Goal: Information Seeking & Learning: Compare options

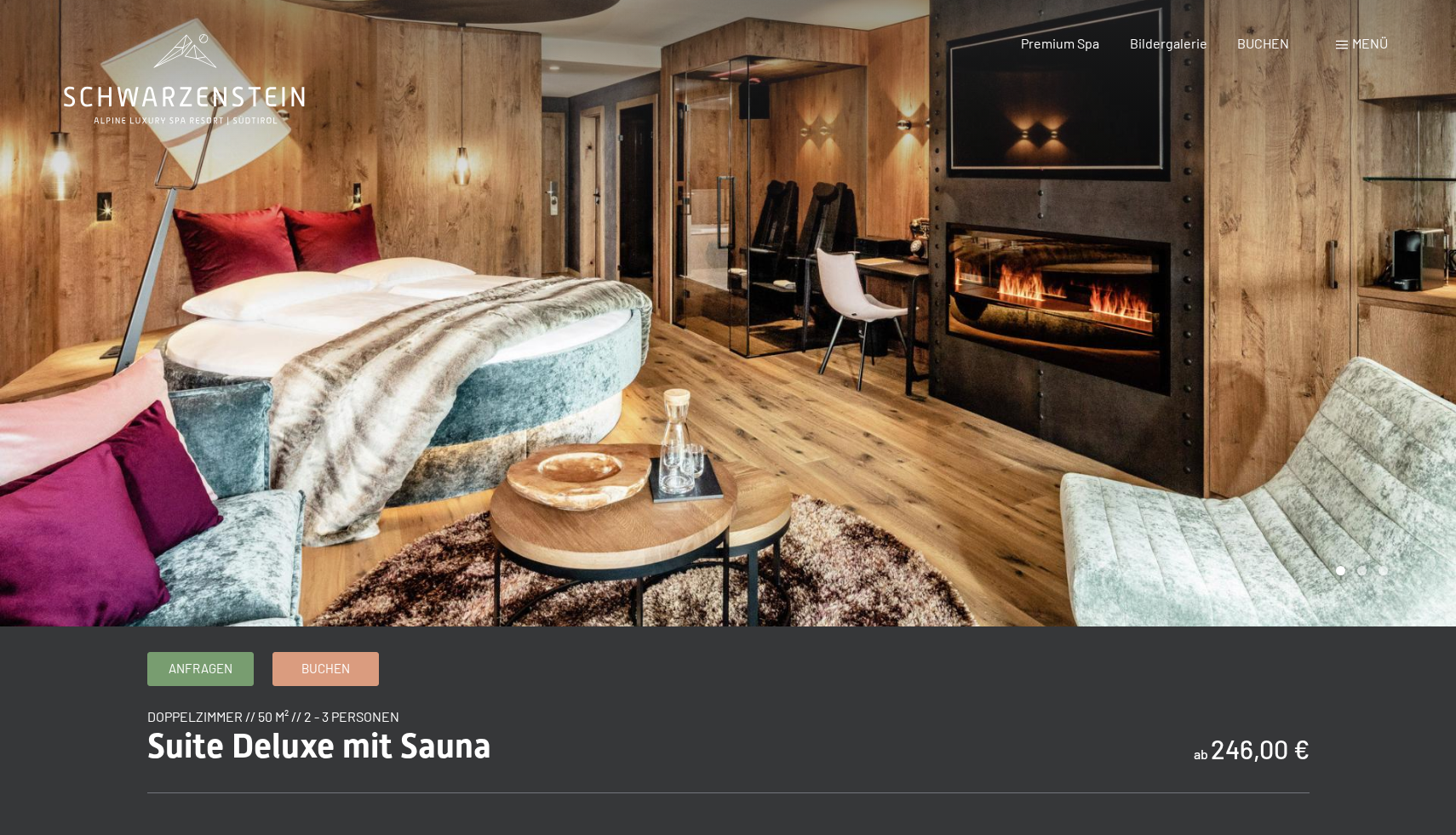
click at [1358, 51] on div "Menü" at bounding box center [1362, 43] width 52 height 19
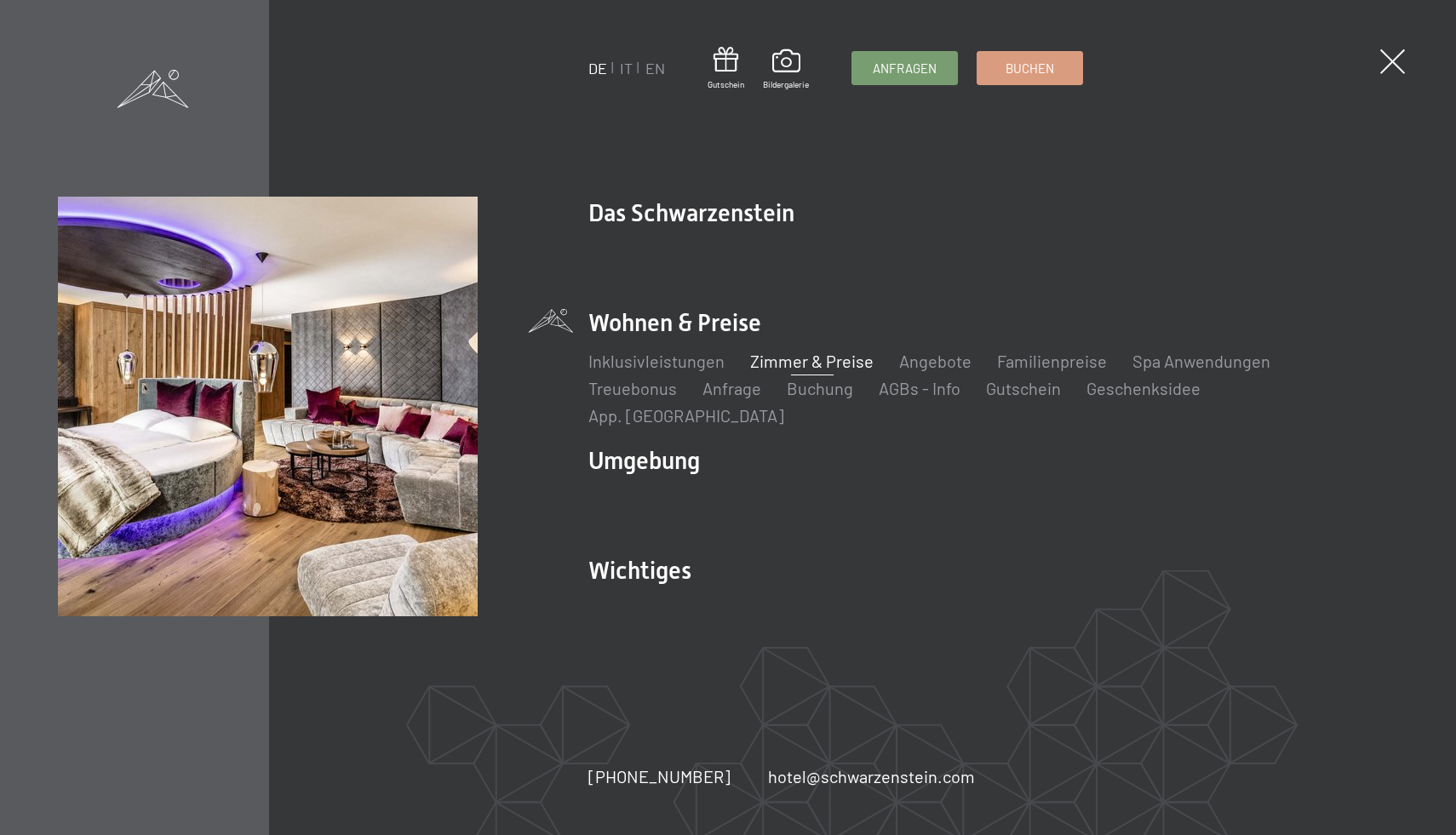
click at [805, 371] on link "Zimmer & Preise" at bounding box center [812, 361] width 124 height 21
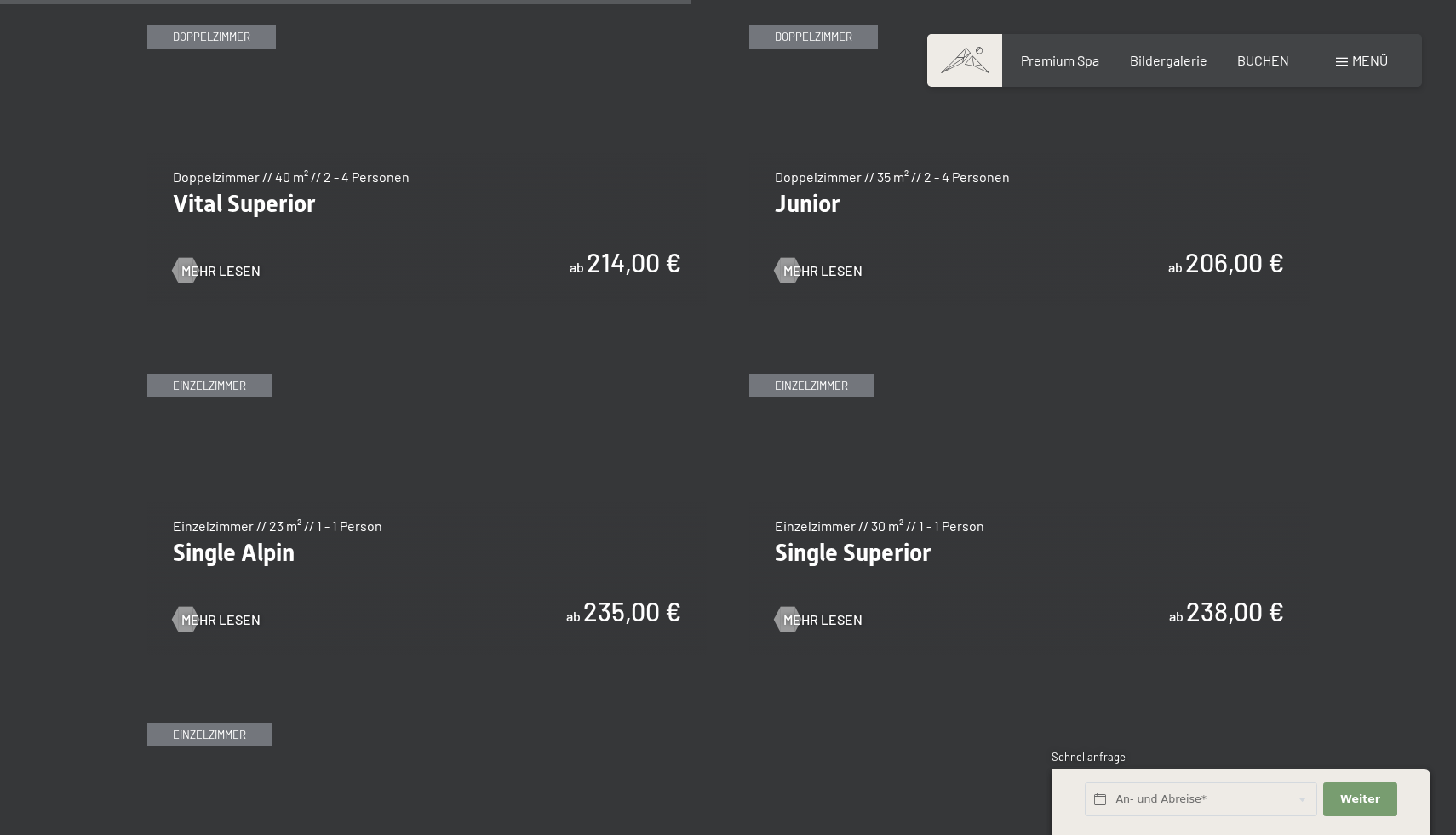
scroll to position [2536, 0]
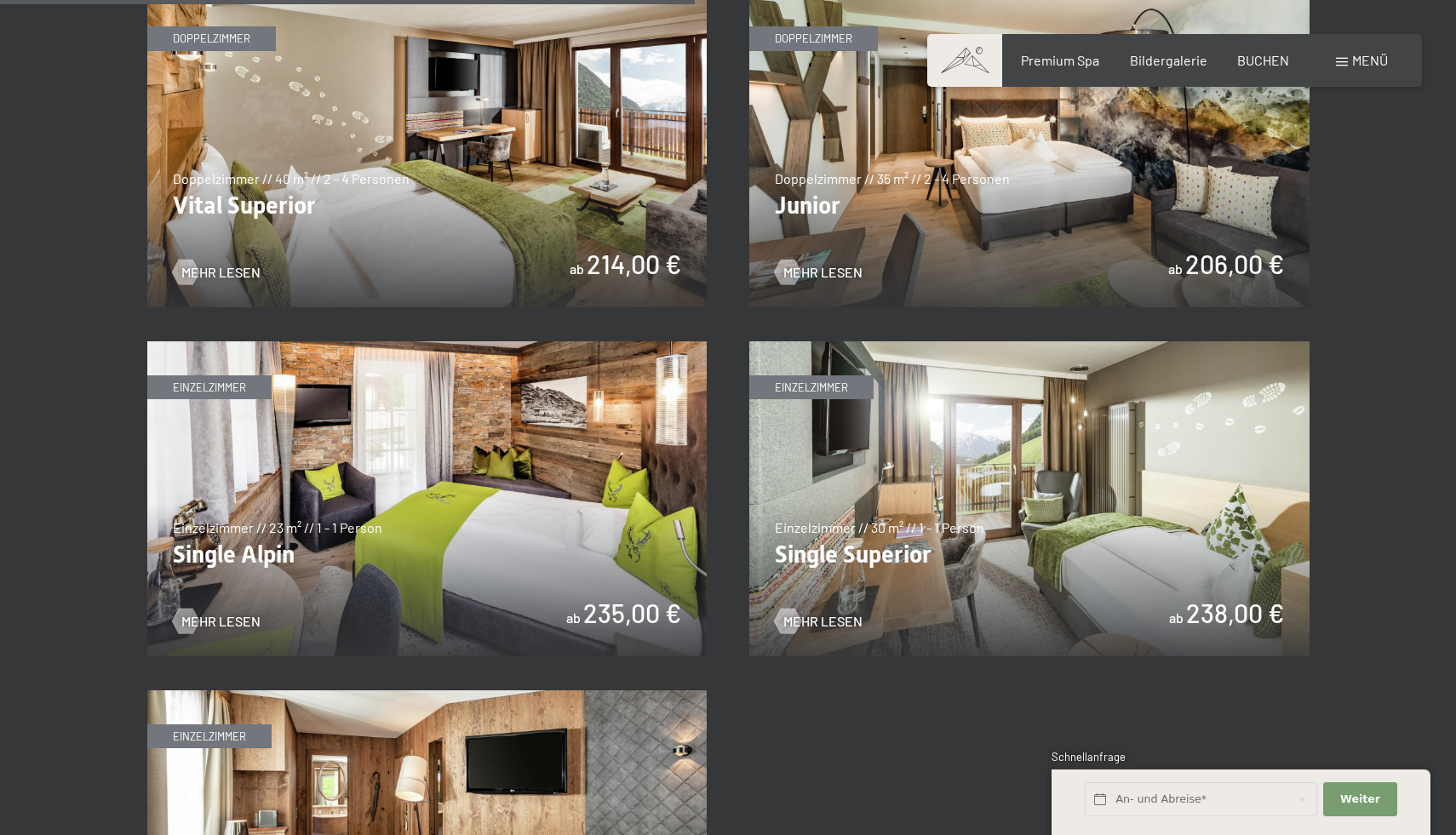
click at [436, 502] on img at bounding box center [427, 499] width 561 height 315
click at [990, 520] on img at bounding box center [1029, 499] width 561 height 315
click at [1007, 524] on img at bounding box center [1029, 499] width 561 height 315
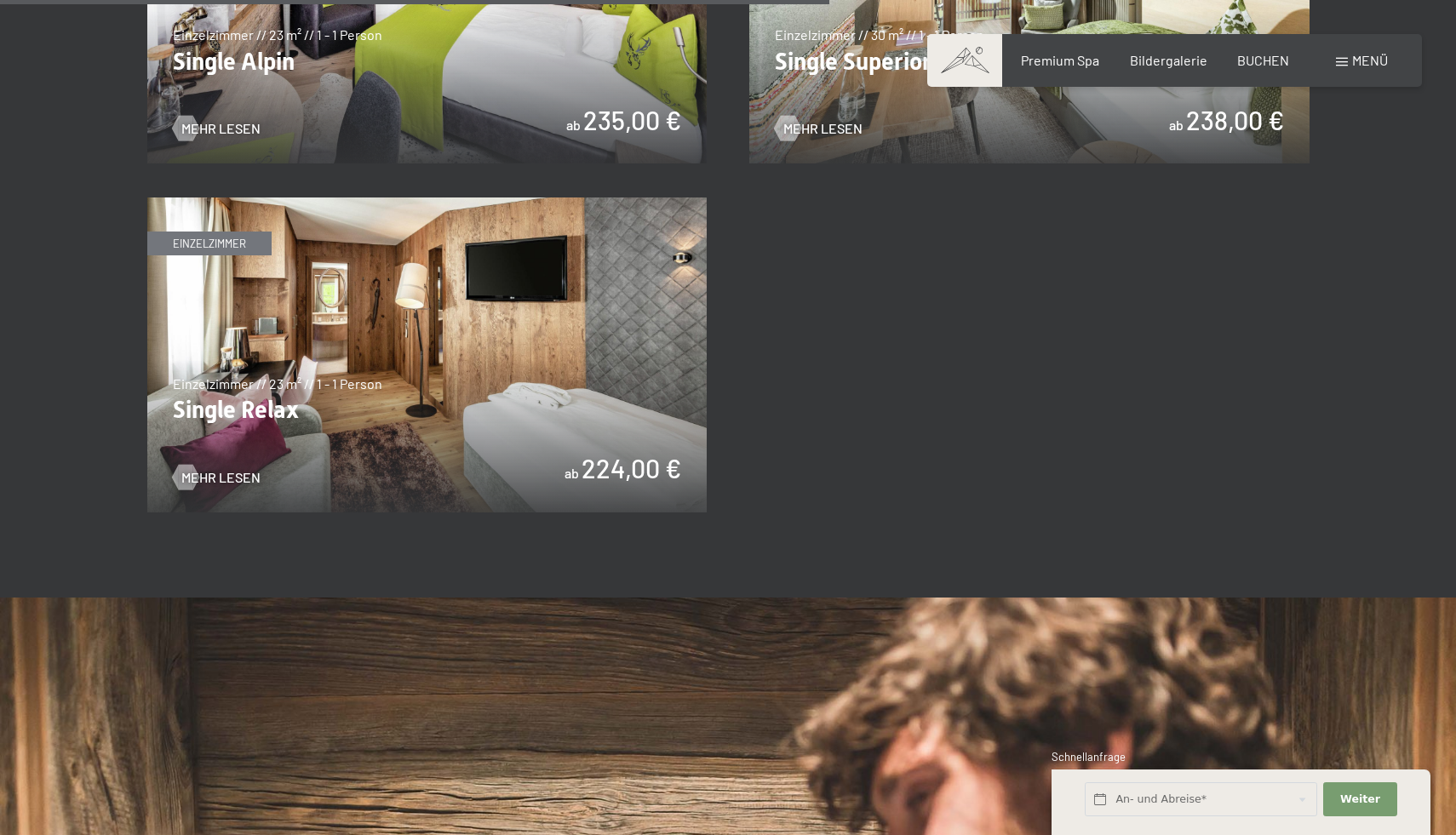
scroll to position [3038, 0]
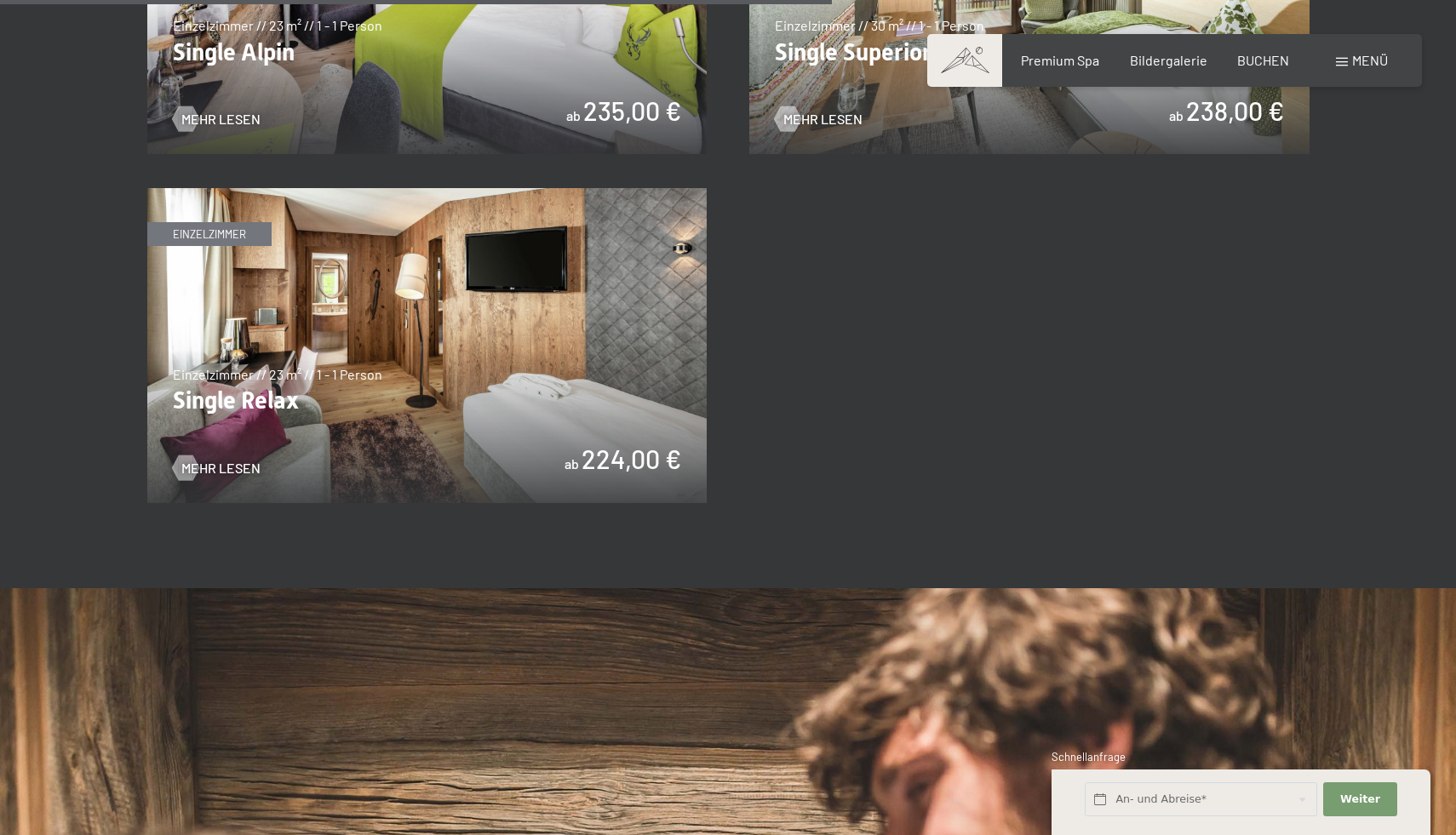
click at [432, 359] on img at bounding box center [427, 345] width 561 height 315
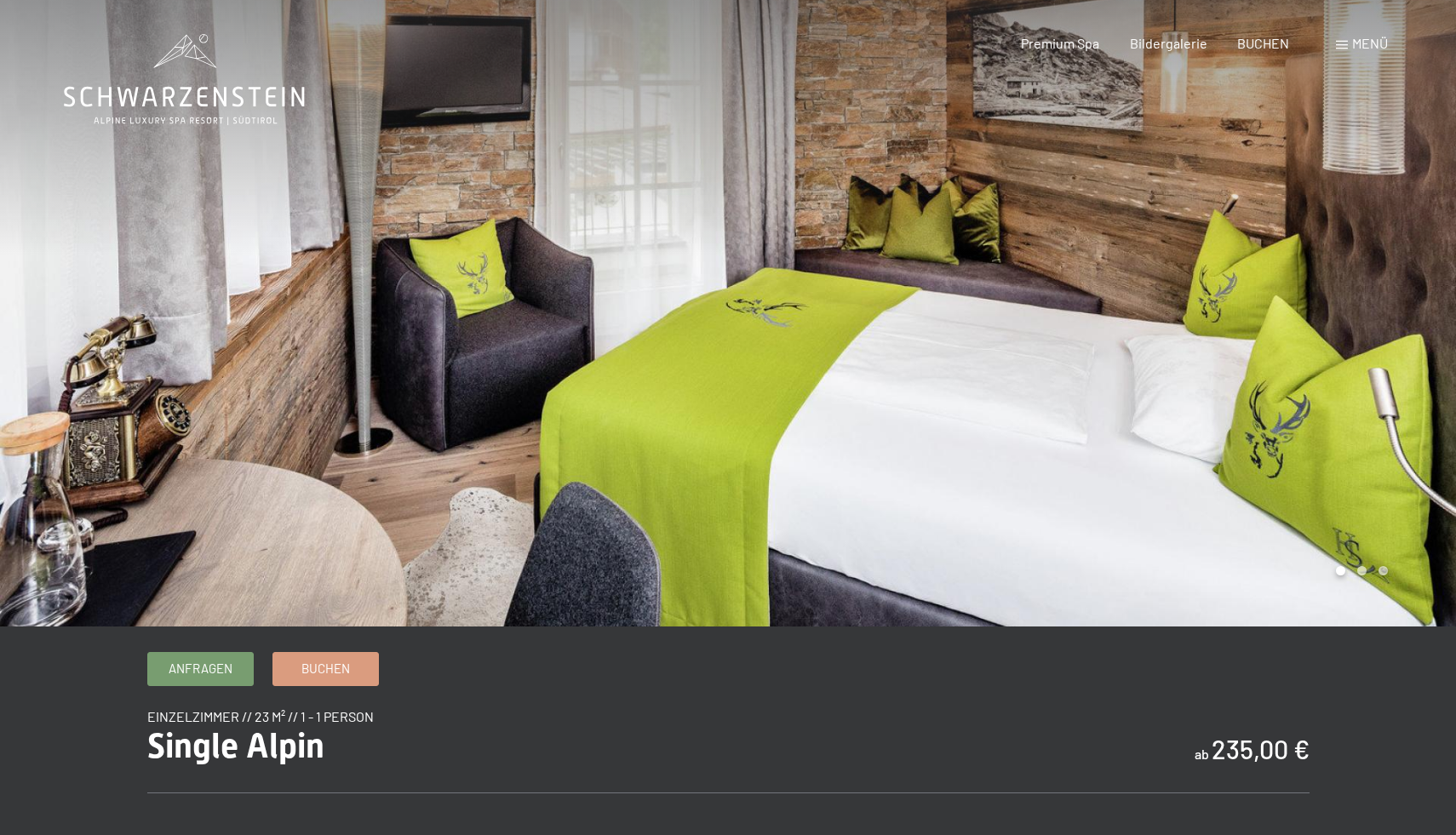
click at [1387, 441] on div at bounding box center [1093, 313] width 728 height 626
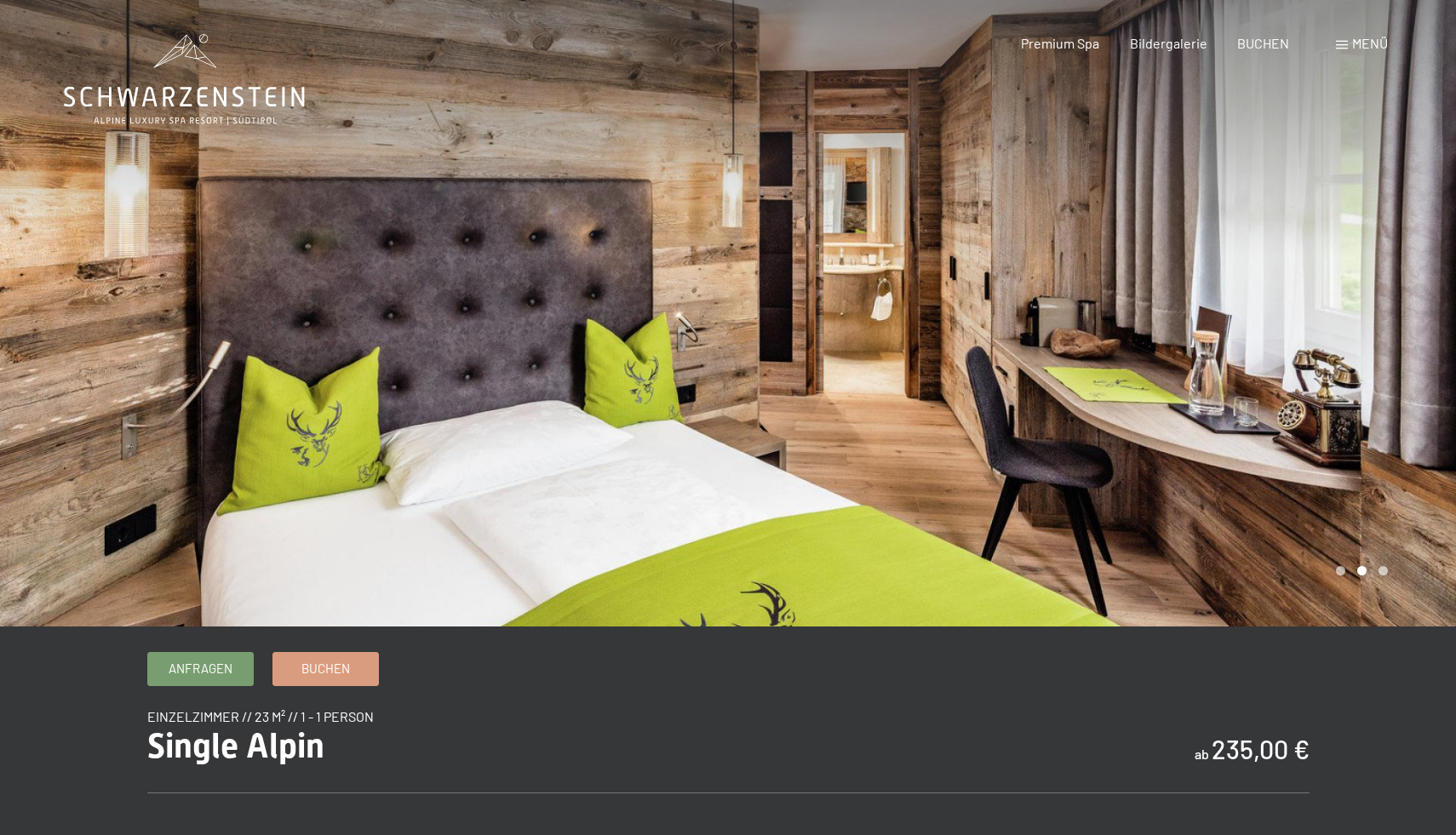
click at [1334, 370] on div at bounding box center [1093, 313] width 728 height 626
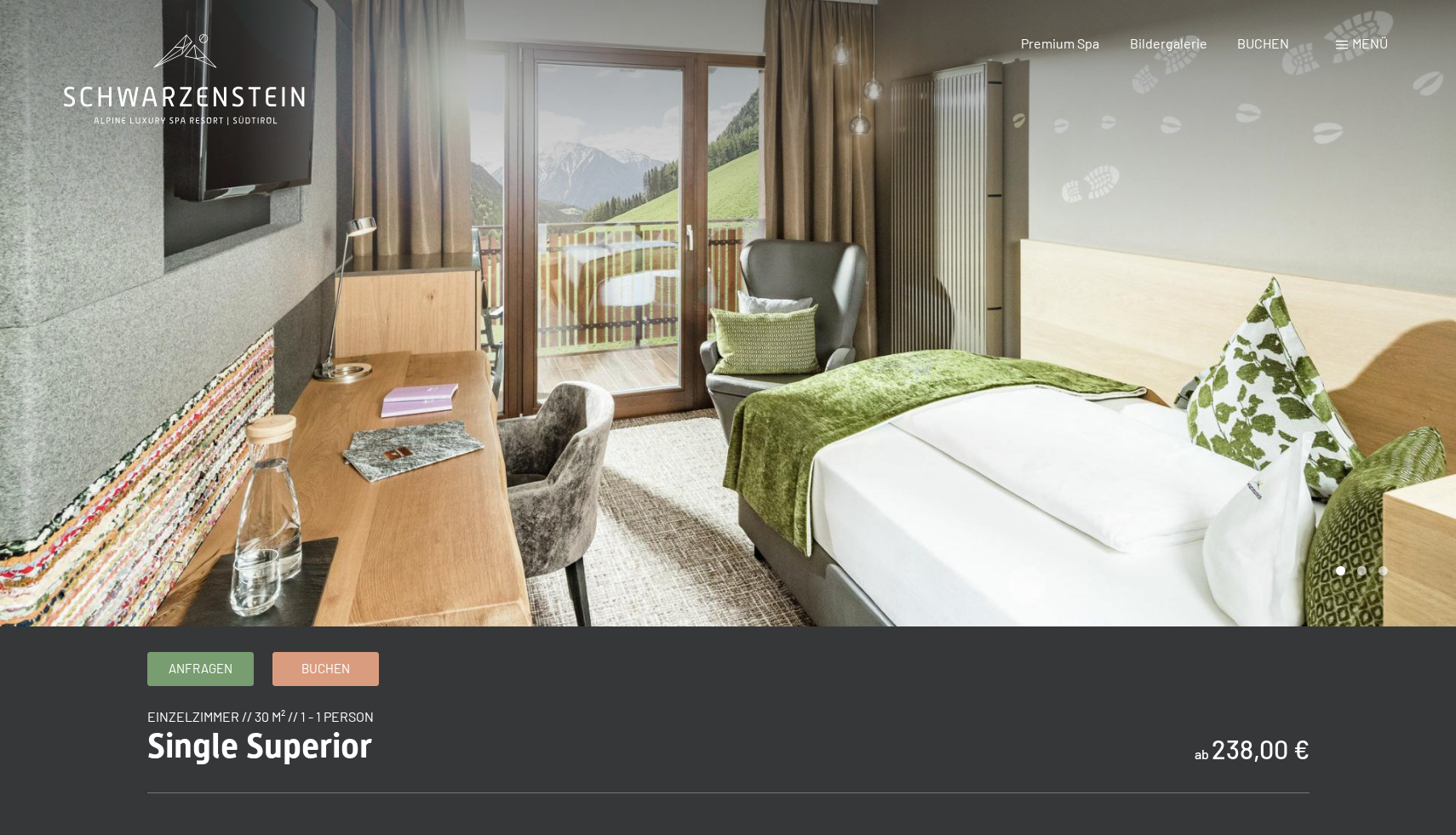
click at [1387, 414] on div at bounding box center [1093, 313] width 728 height 626
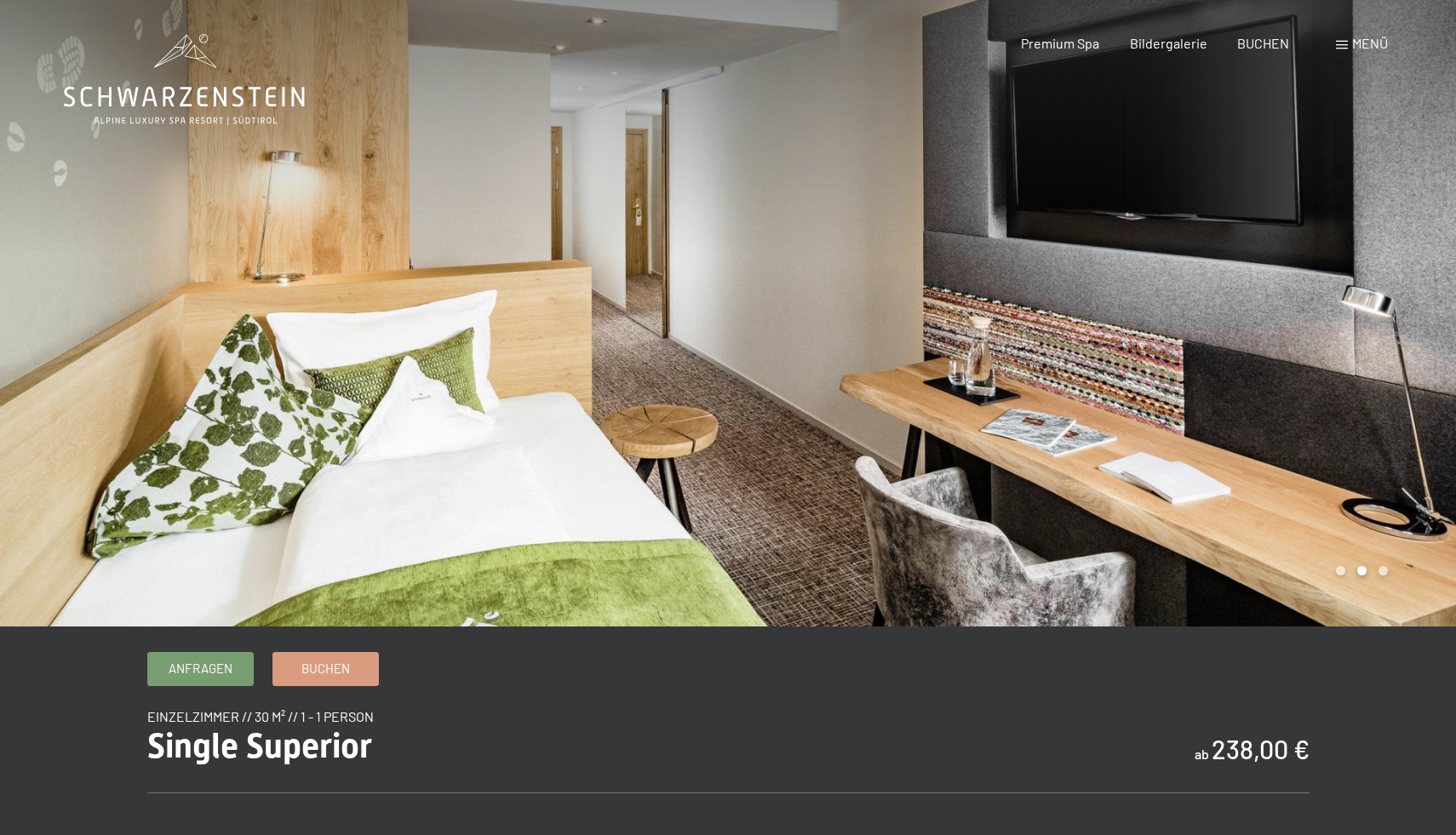
click at [1387, 414] on div at bounding box center [1093, 313] width 728 height 626
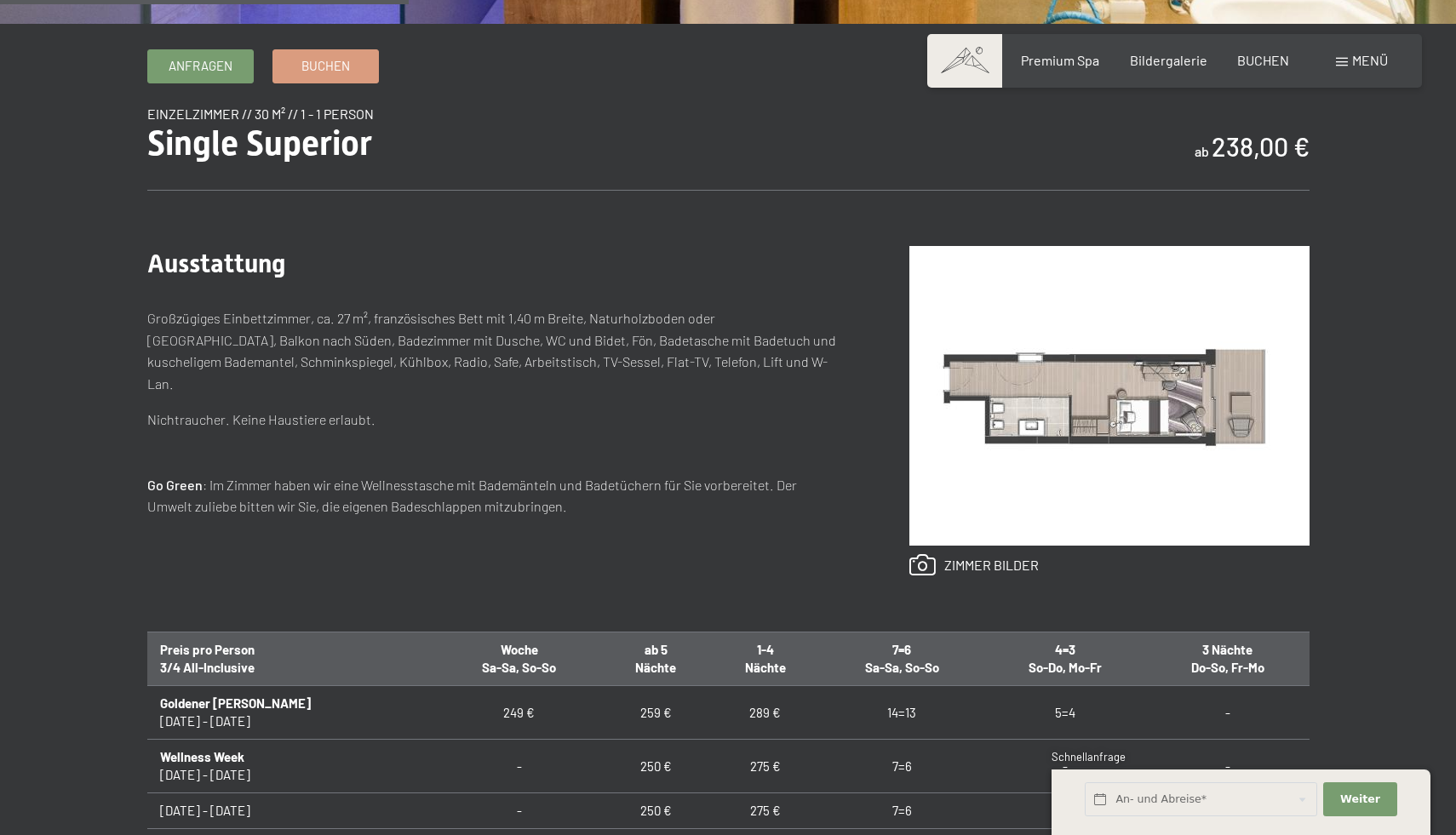
scroll to position [605, 0]
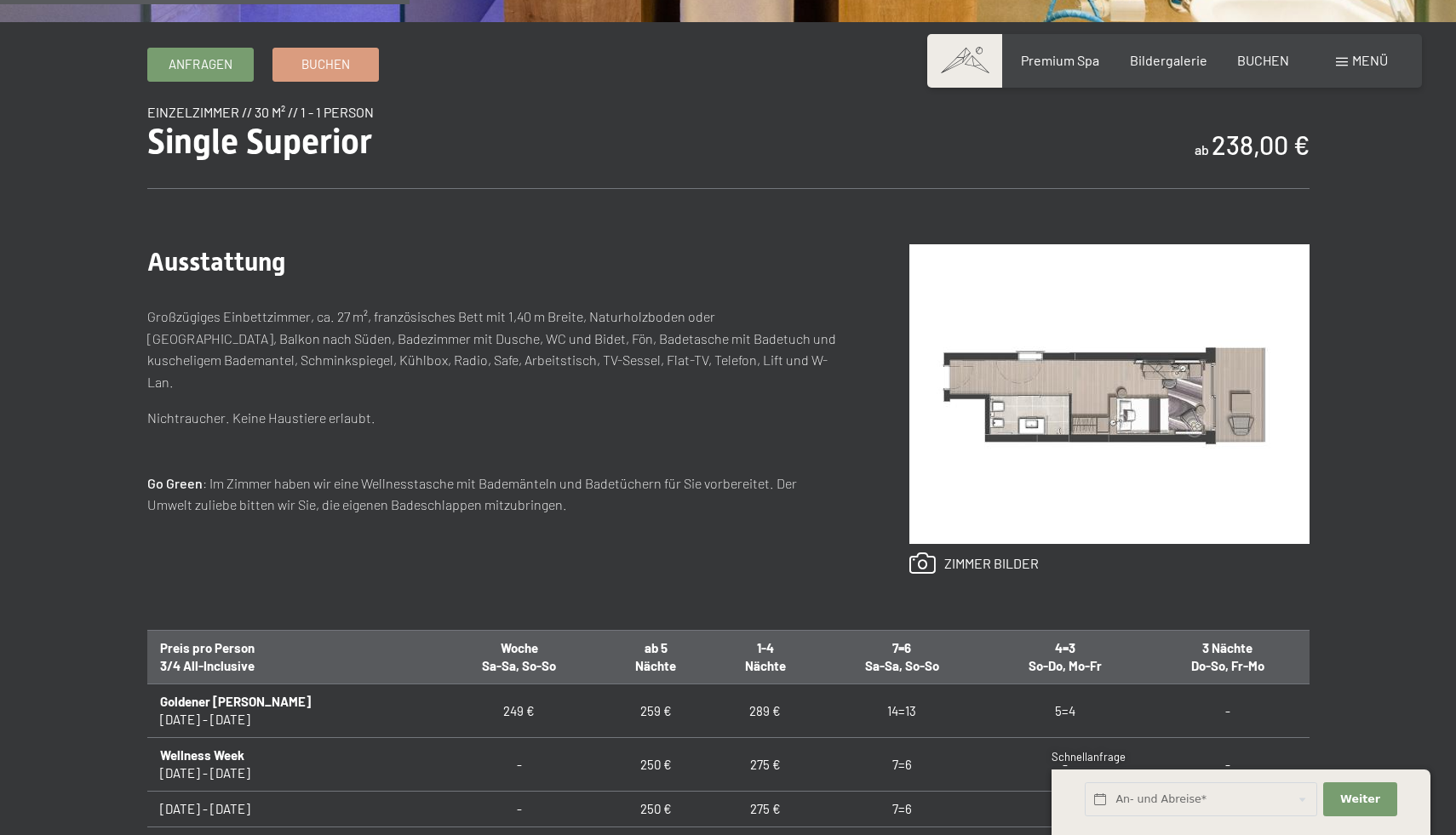
click at [1080, 416] on img at bounding box center [1110, 394] width 400 height 300
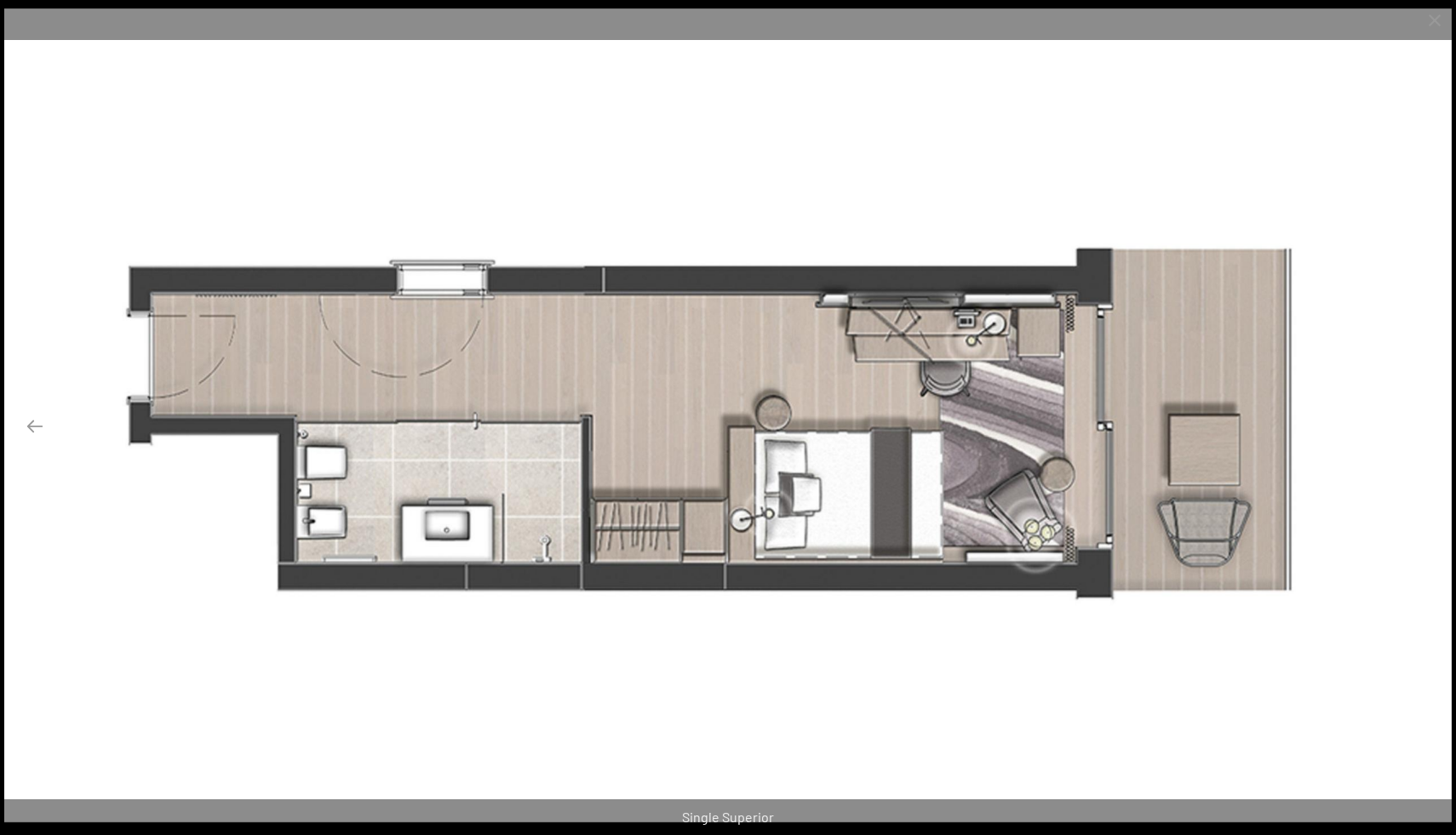
click at [1417, 432] on button "Next slide" at bounding box center [1421, 426] width 36 height 33
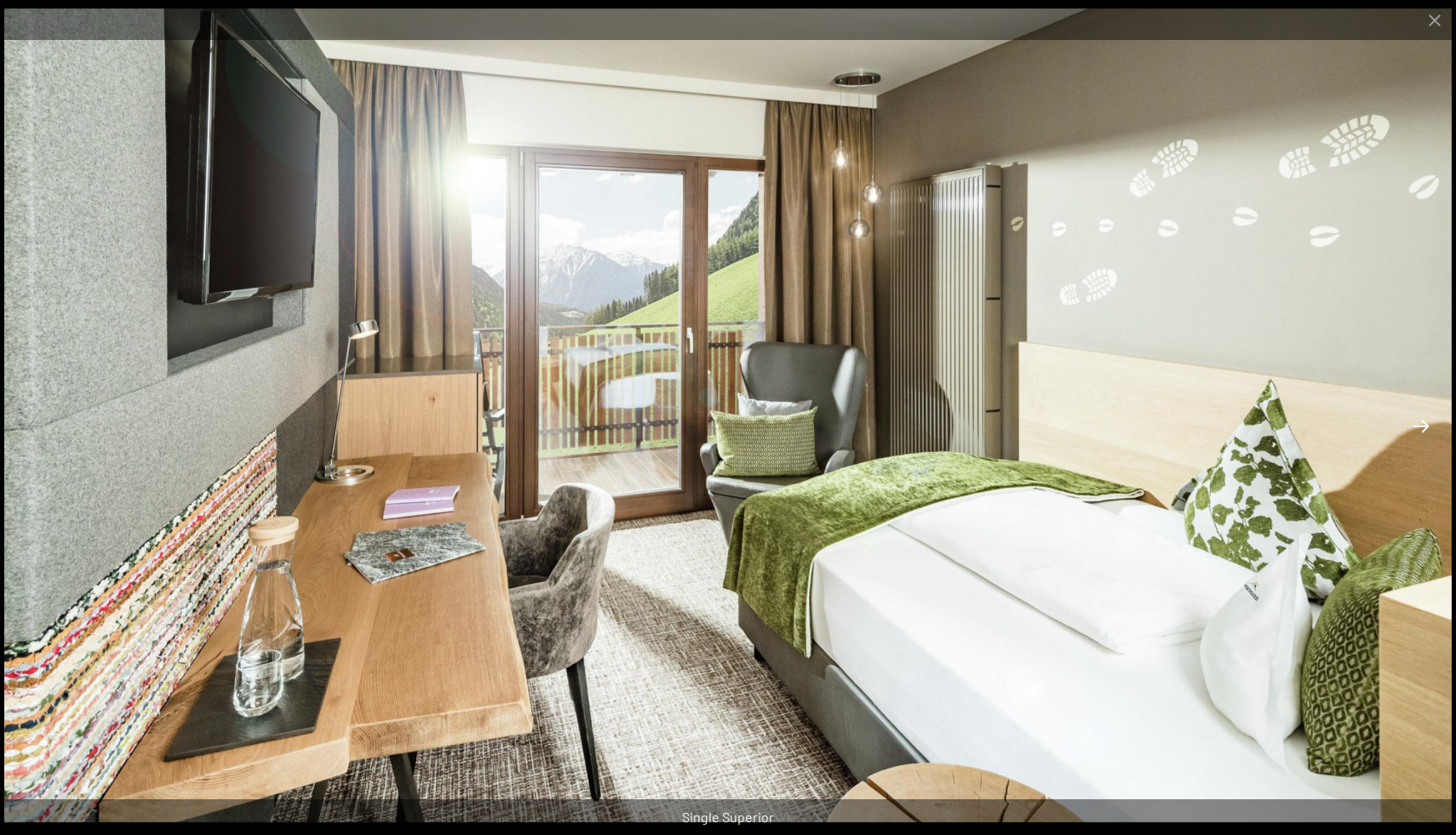
click at [1417, 432] on button "Next slide" at bounding box center [1421, 426] width 36 height 33
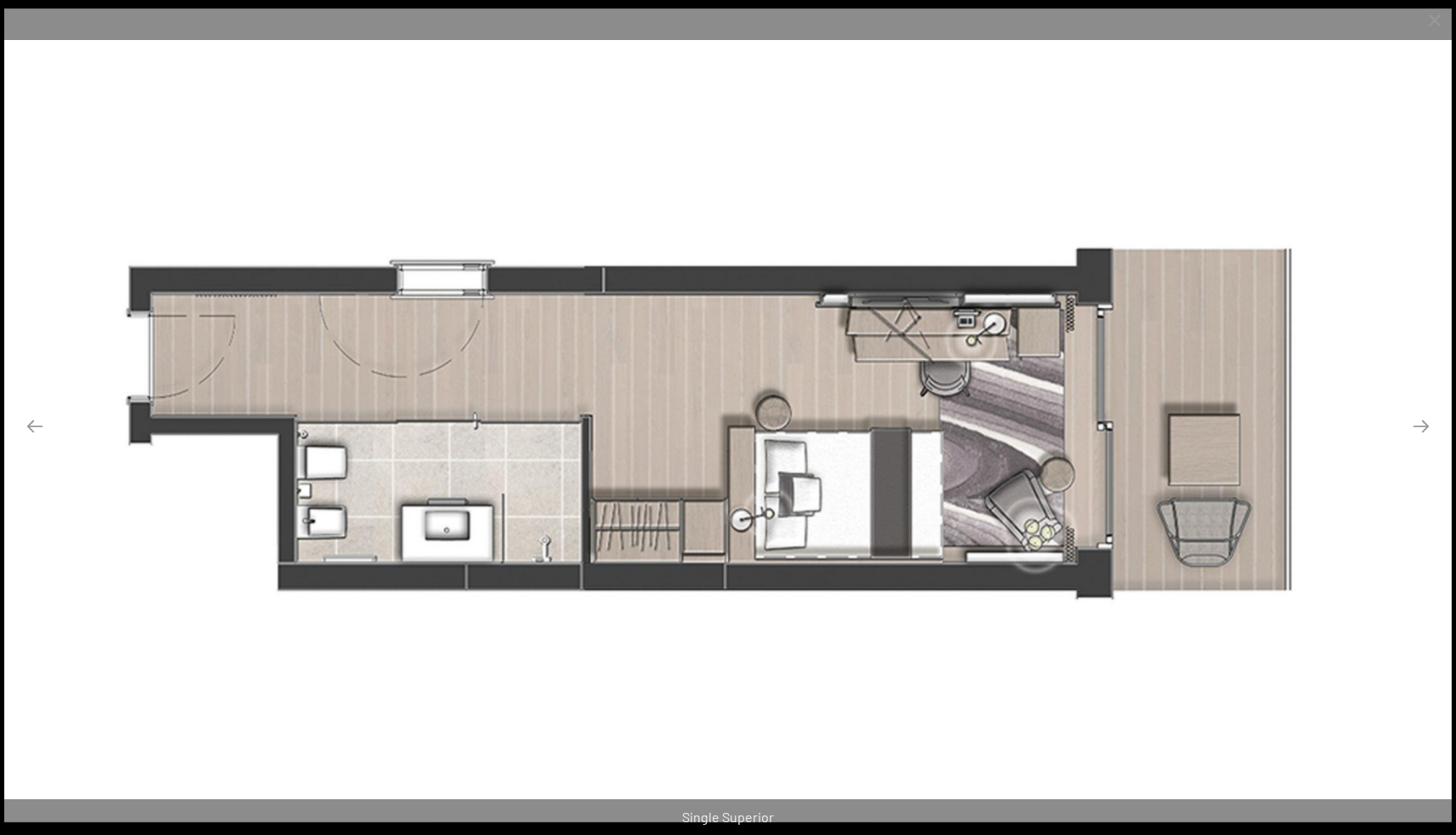
click at [1410, 167] on img at bounding box center [728, 415] width 1448 height 814
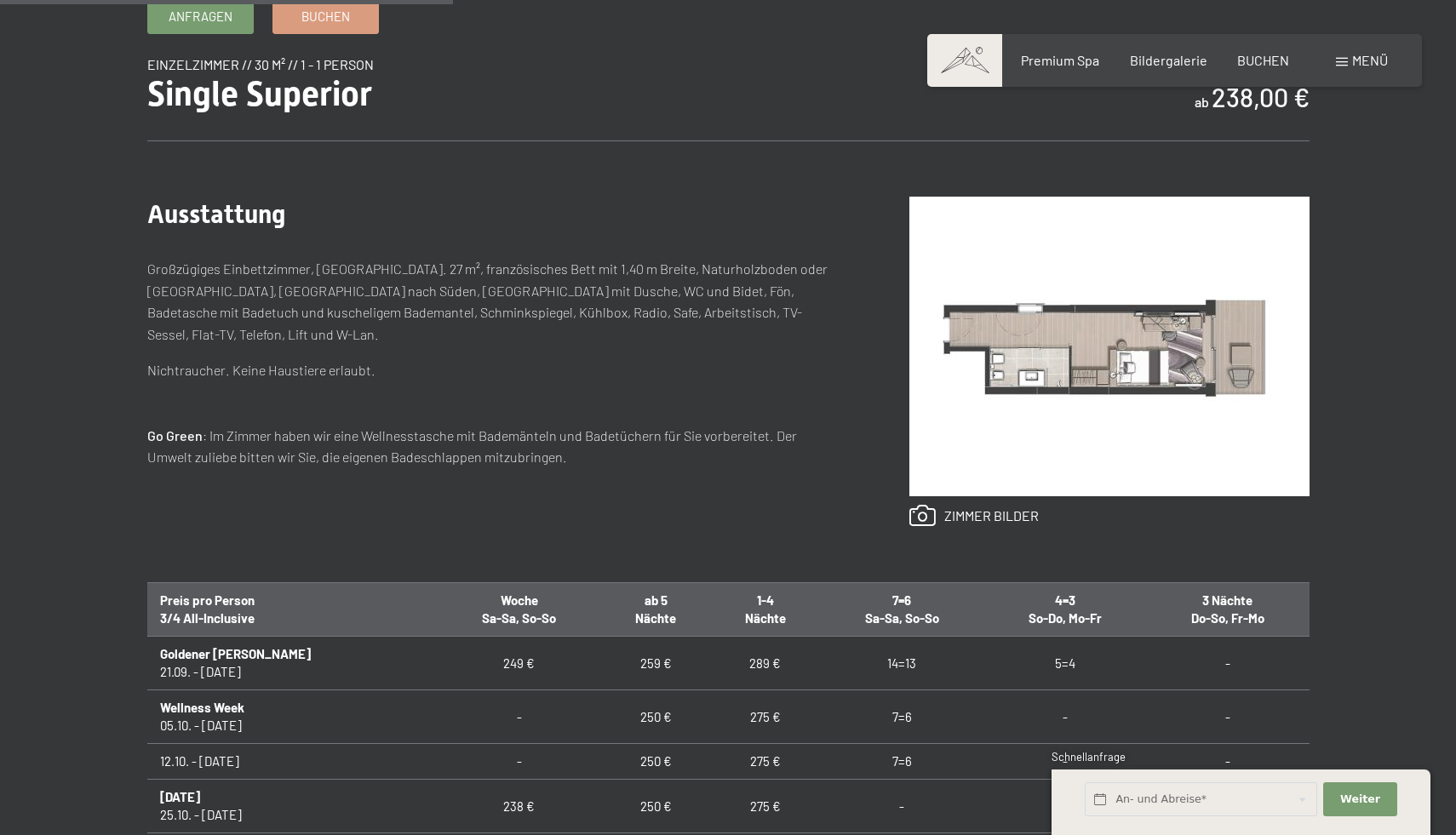
scroll to position [669, 0]
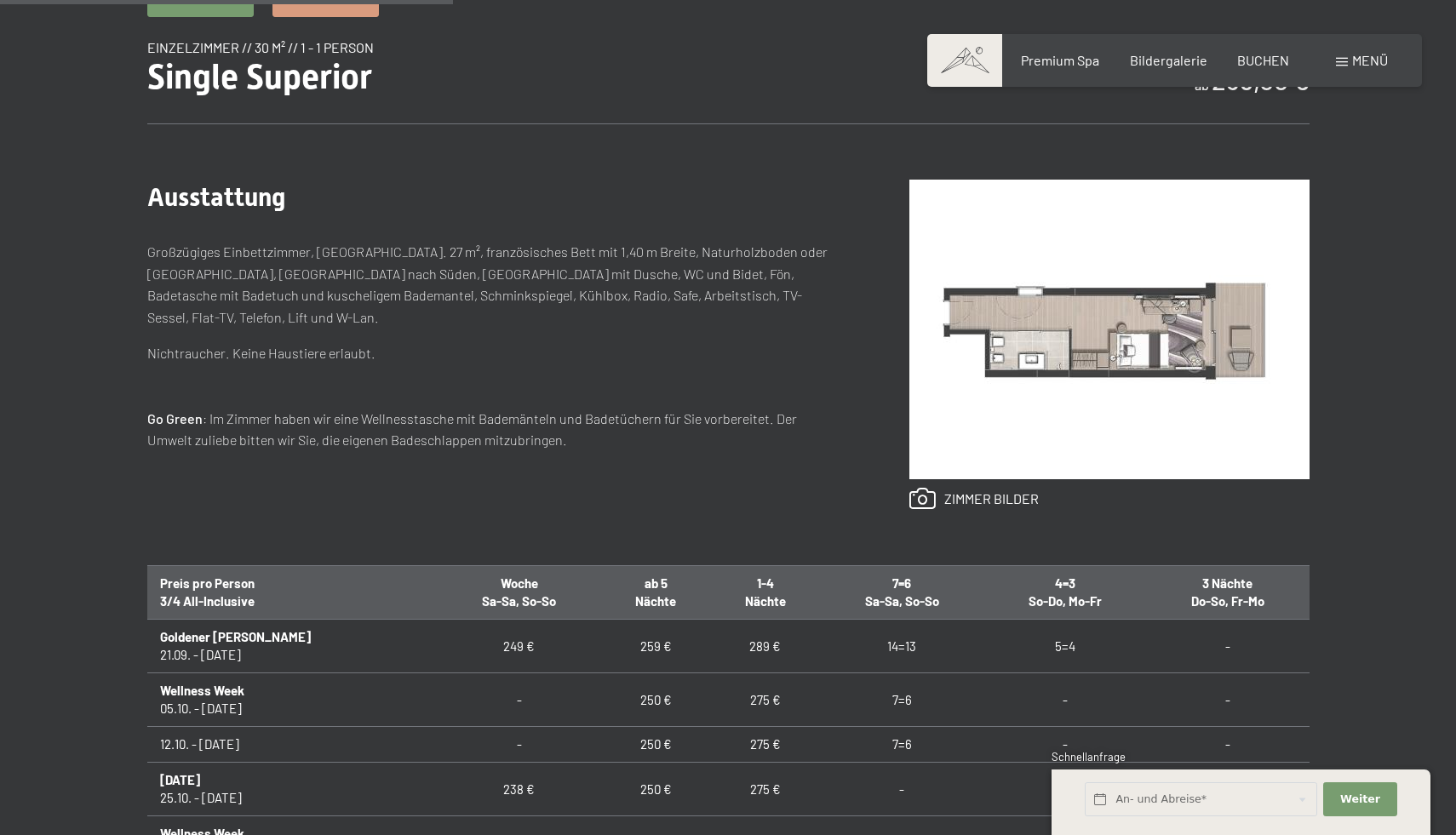
click at [1087, 394] on img at bounding box center [1110, 329] width 400 height 300
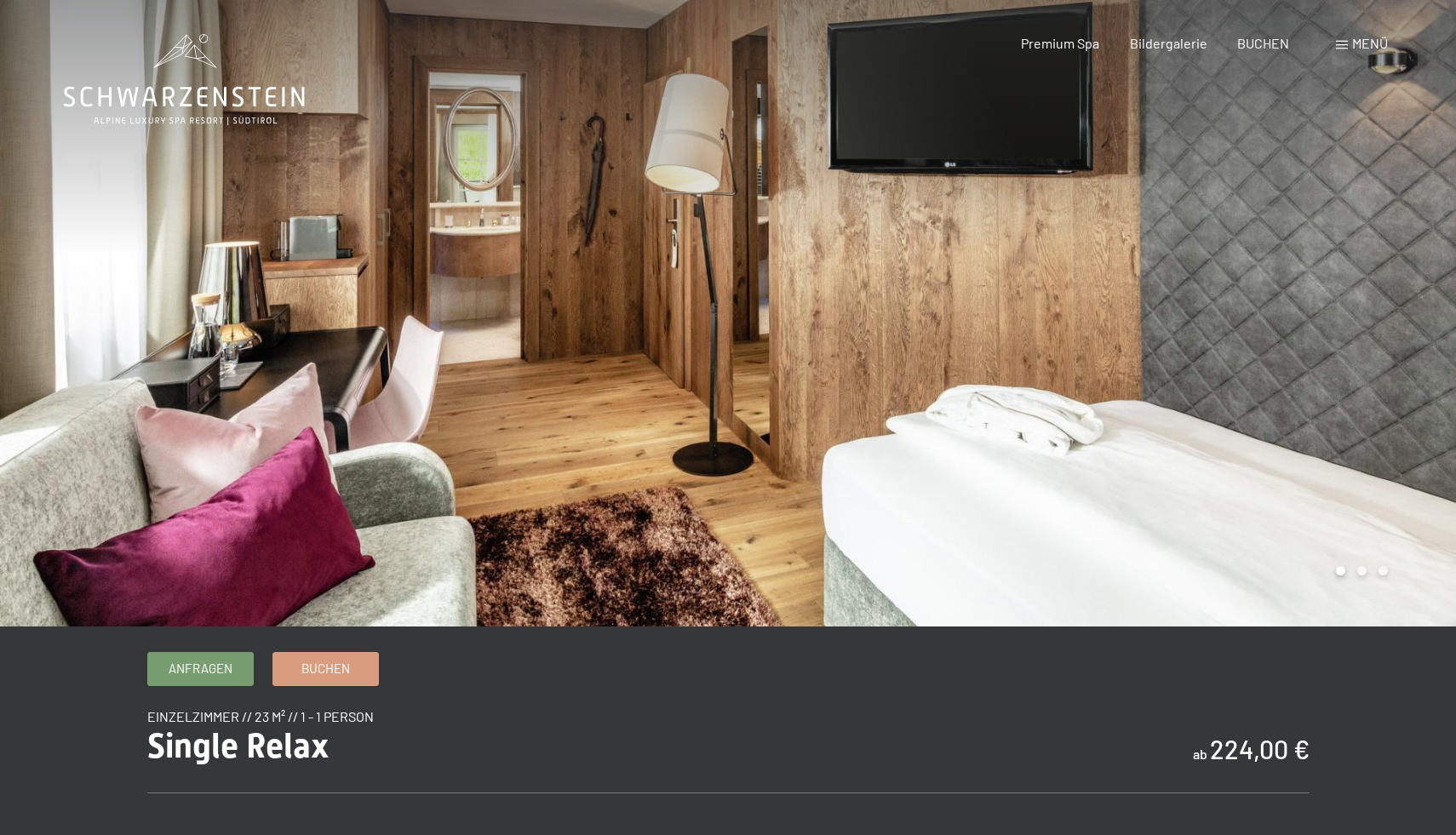
click at [1322, 407] on div at bounding box center [1093, 313] width 728 height 626
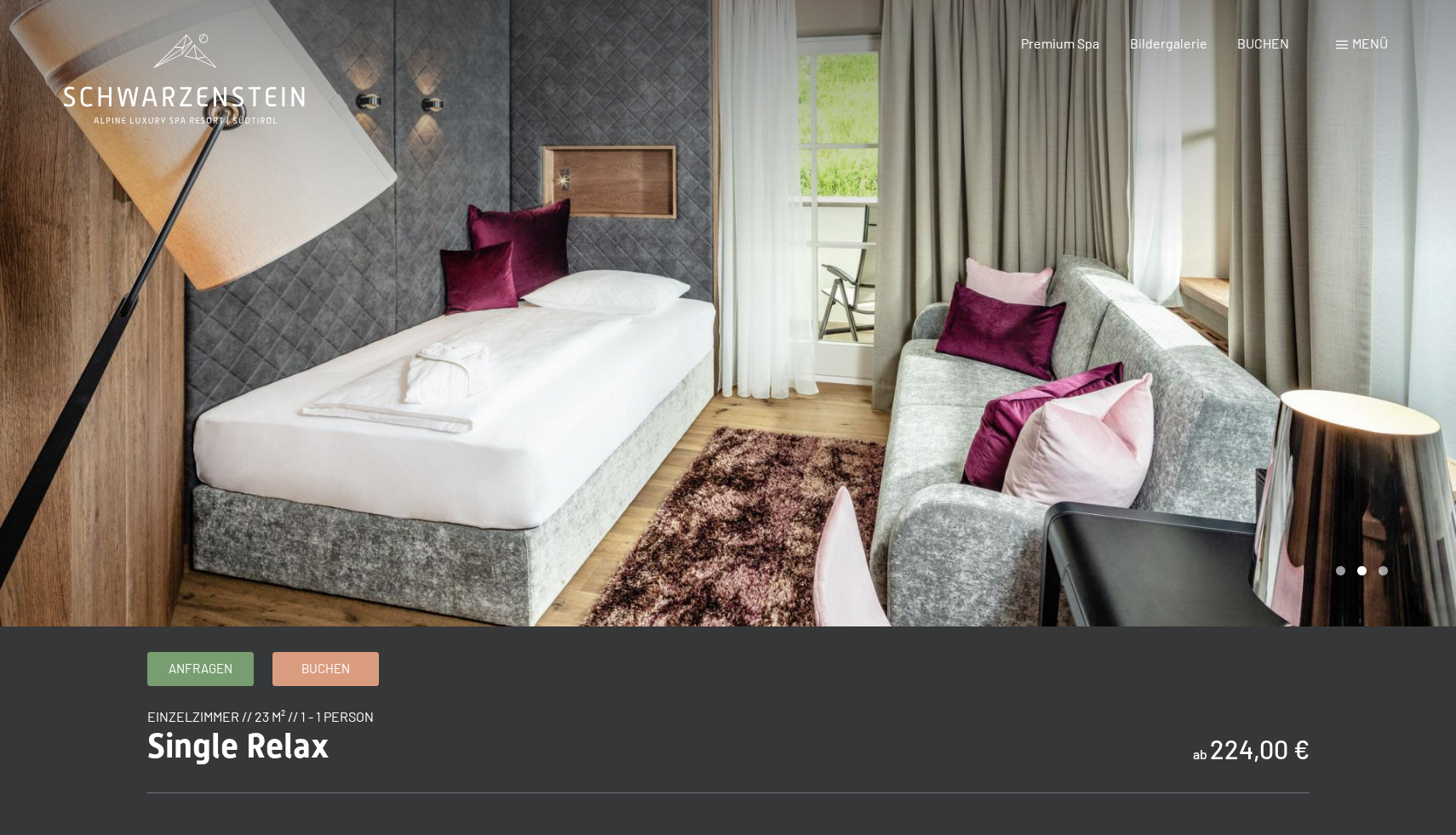
click at [1284, 330] on div at bounding box center [1093, 313] width 728 height 626
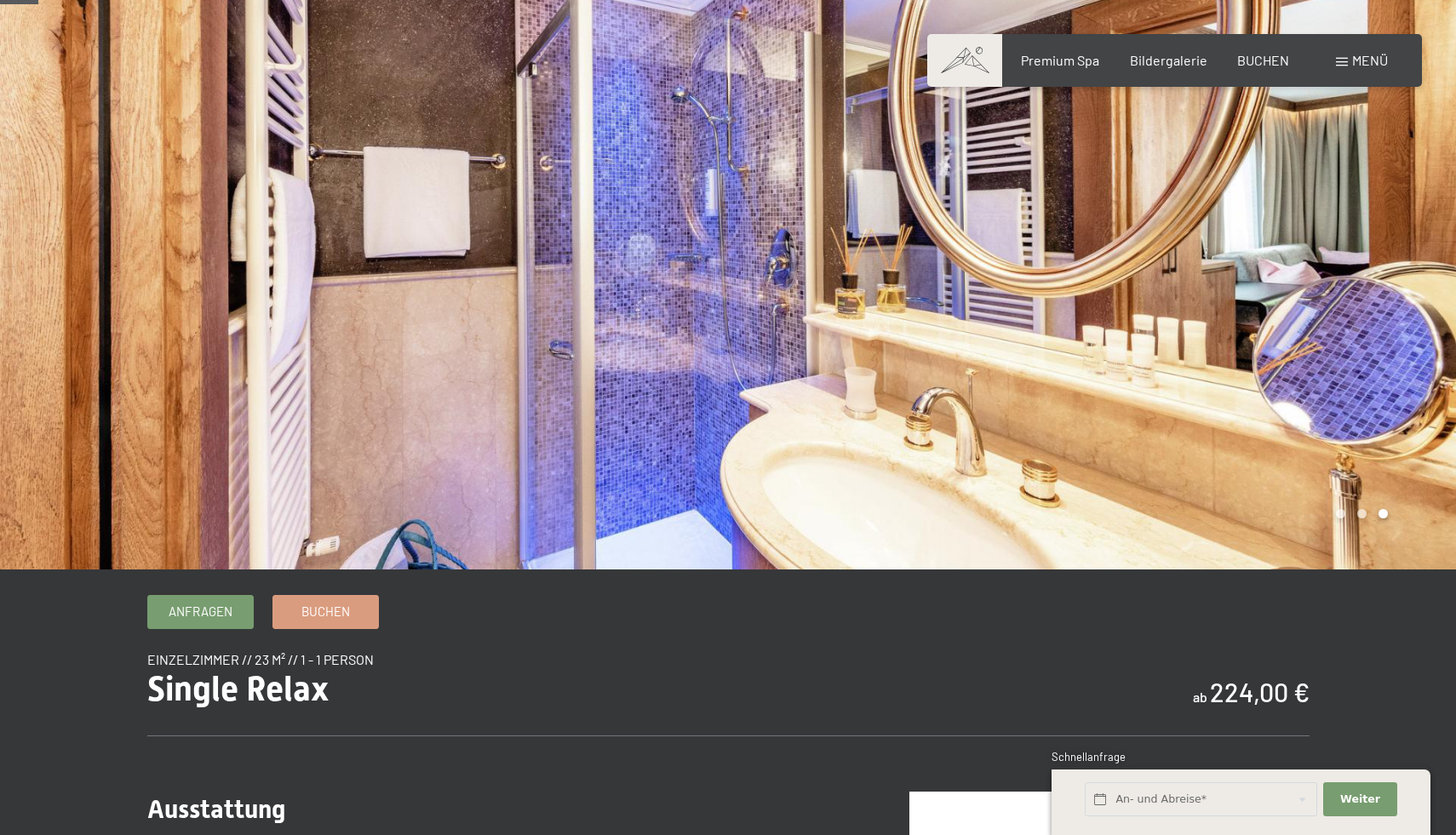
scroll to position [58, 0]
